Goal: Navigation & Orientation: Find specific page/section

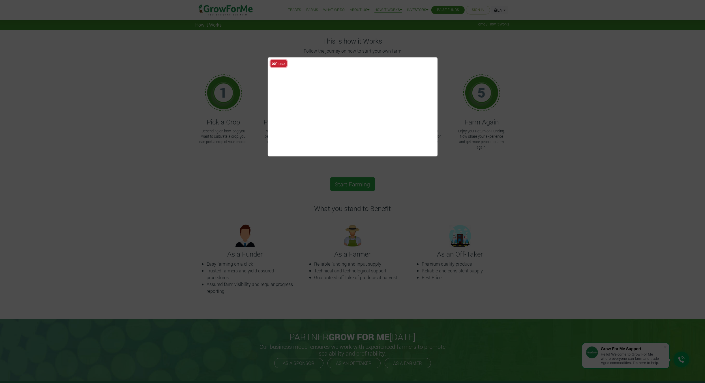
click at [284, 64] on button "Close" at bounding box center [279, 63] width 16 height 7
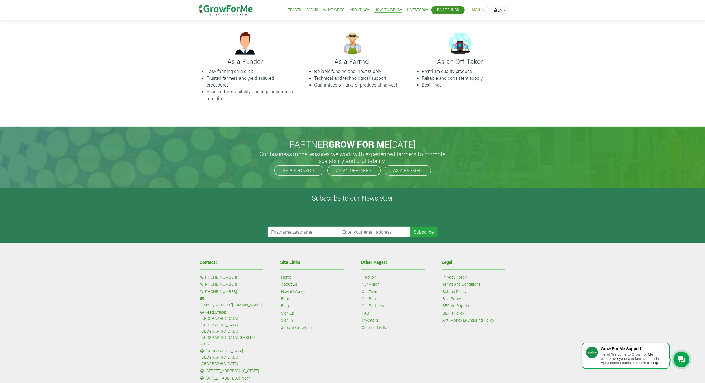
scroll to position [198, 0]
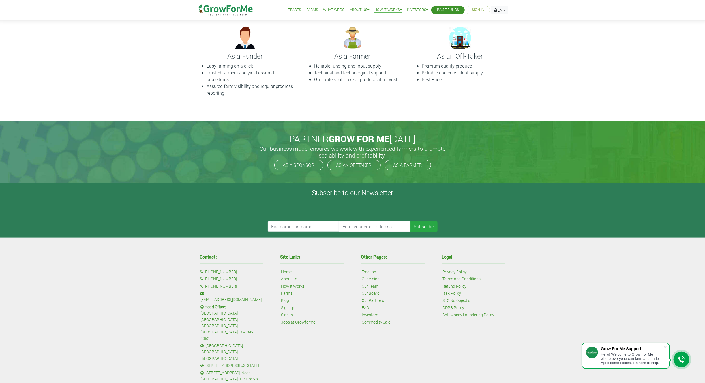
click at [309, 10] on link "Farms" at bounding box center [312, 10] width 12 height 6
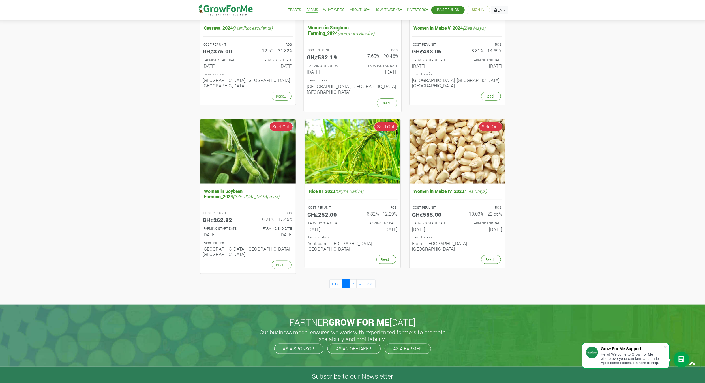
scroll to position [453, 0]
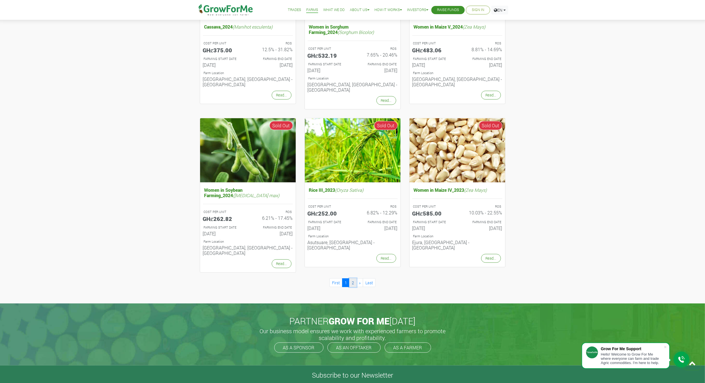
click at [350, 279] on link "2" at bounding box center [352, 283] width 7 height 9
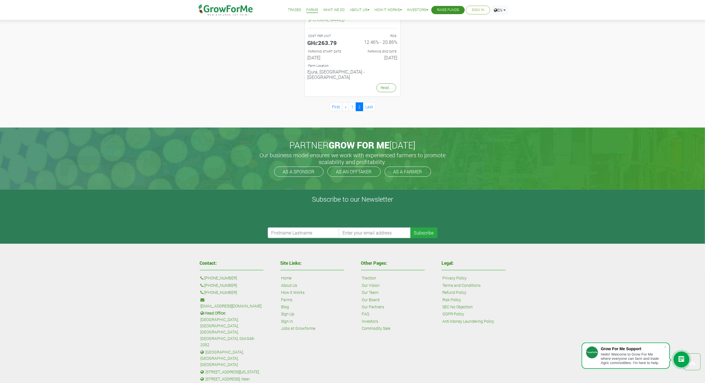
scroll to position [337, 0]
